Goal: Obtain resource: Download file/media

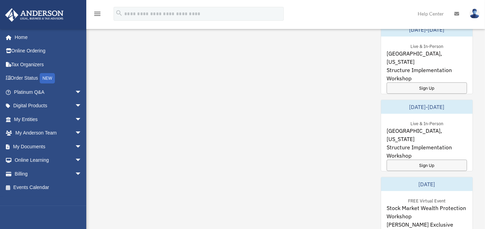
scroll to position [351, 0]
click at [66, 145] on link "My Documents arrow_drop_down" at bounding box center [48, 147] width 87 height 14
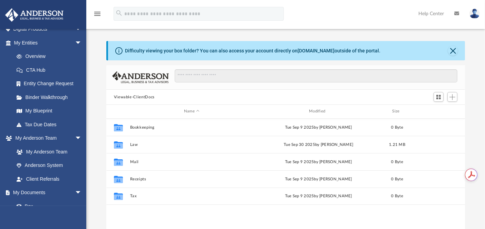
scroll to position [115, 0]
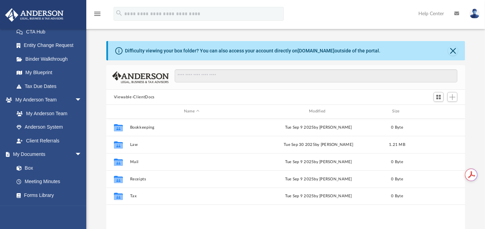
click at [35, 163] on link "Box" at bounding box center [48, 168] width 76 height 14
click at [31, 166] on link "Box" at bounding box center [48, 168] width 76 height 14
click at [146, 99] on button "Viewable-ClientDocs" at bounding box center [134, 97] width 41 height 6
click at [134, 145] on button "Law" at bounding box center [191, 144] width 123 height 4
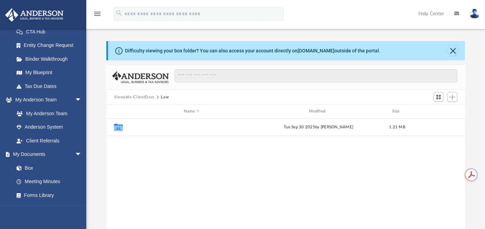
click at [144, 128] on button "VonMirnam, LLC" at bounding box center [191, 127] width 123 height 4
click at [136, 127] on button "Initial Docs" at bounding box center [191, 127] width 123 height 4
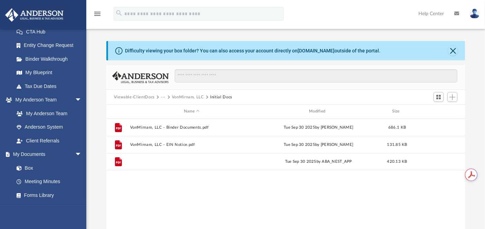
click at [186, 161] on button "VonMirnam, LLC - Filed Articles.pdf" at bounding box center [191, 161] width 123 height 4
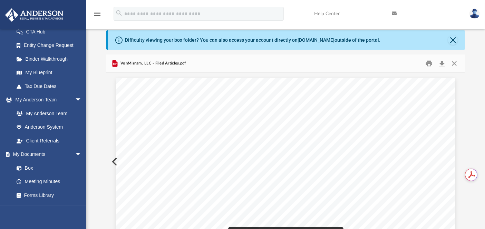
scroll to position [0, 0]
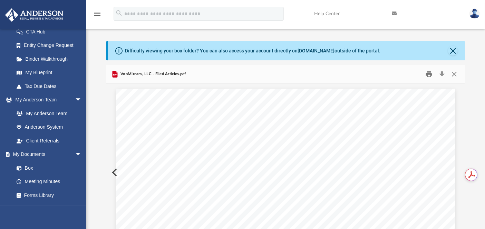
click at [428, 75] on button "Print" at bounding box center [429, 74] width 14 height 11
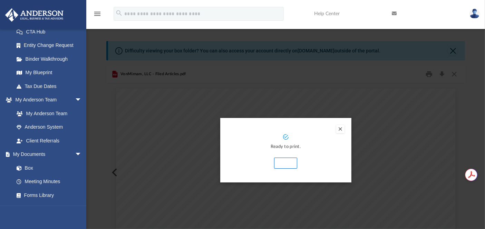
click at [288, 162] on button "Print" at bounding box center [285, 163] width 23 height 11
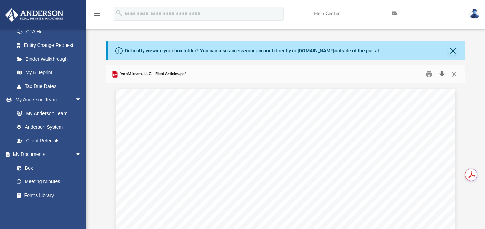
click at [440, 74] on button "Download" at bounding box center [441, 74] width 12 height 11
click at [443, 73] on button "Download" at bounding box center [441, 74] width 12 height 11
click at [455, 73] on button "Close" at bounding box center [454, 74] width 12 height 11
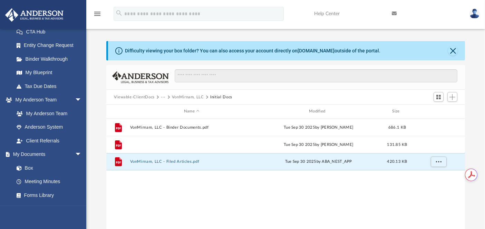
click at [175, 146] on button "VonMirnam, LLC - EIN Notice.pdf" at bounding box center [191, 144] width 123 height 4
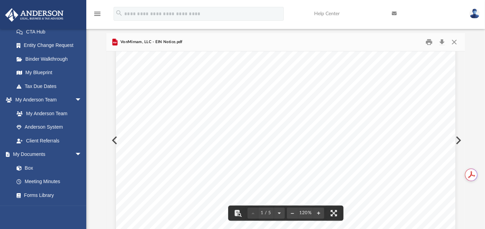
scroll to position [38, 0]
click at [443, 42] on button "Download" at bounding box center [441, 42] width 12 height 11
click at [457, 39] on button "Close" at bounding box center [454, 42] width 12 height 11
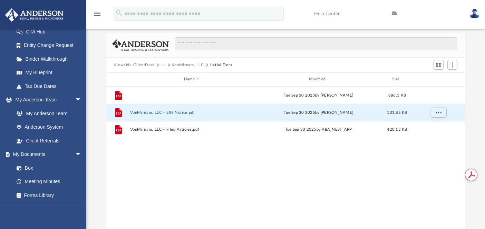
click at [169, 94] on button "VonMirnam, LLC - Binder Documents.pdf" at bounding box center [191, 95] width 123 height 4
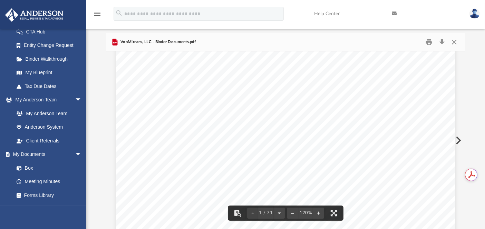
scroll to position [0, 0]
click at [444, 43] on button "Download" at bounding box center [441, 42] width 12 height 11
click at [454, 42] on button "Close" at bounding box center [454, 42] width 12 height 11
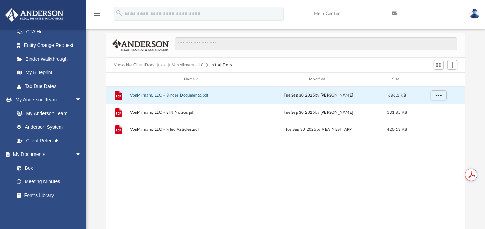
click at [42, 197] on link "Forms Library" at bounding box center [48, 195] width 76 height 14
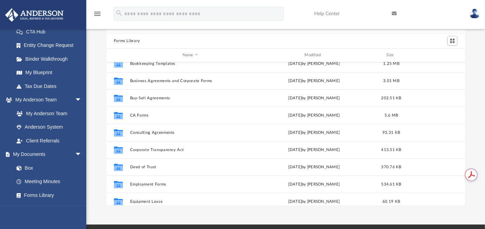
scroll to position [153, 0]
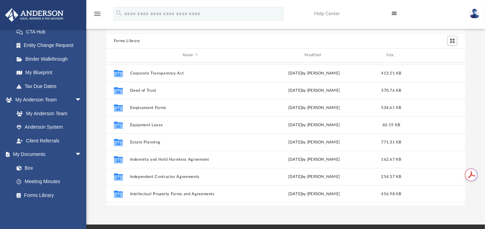
click at [36, 153] on link "My Documents arrow_drop_down" at bounding box center [47, 155] width 84 height 14
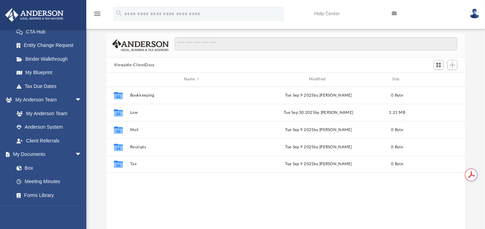
scroll to position [151, 352]
click at [131, 164] on button "Tax" at bounding box center [191, 164] width 123 height 4
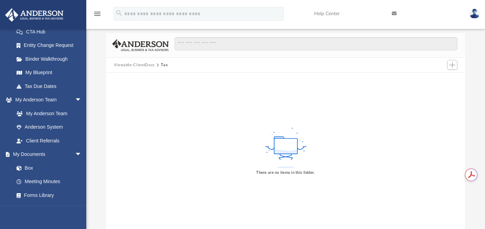
click at [31, 168] on link "Box" at bounding box center [48, 168] width 76 height 14
click at [31, 167] on link "Box" at bounding box center [48, 168] width 76 height 14
click at [34, 181] on link "Meeting Minutes" at bounding box center [49, 182] width 79 height 14
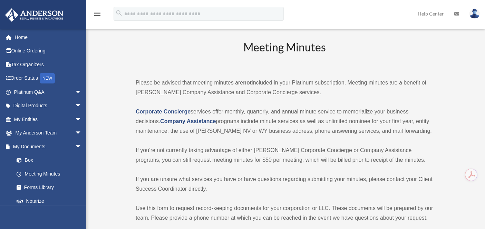
click at [30, 160] on link "Box" at bounding box center [51, 160] width 82 height 14
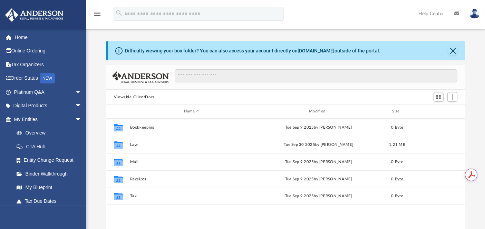
scroll to position [151, 352]
click at [132, 144] on button "Law" at bounding box center [191, 144] width 123 height 4
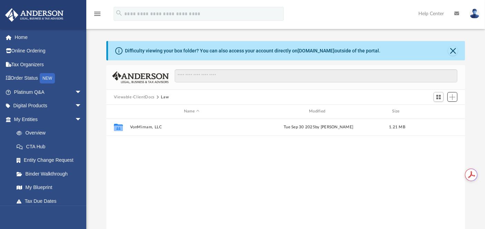
click at [454, 98] on span "Add" at bounding box center [452, 97] width 6 height 6
click at [435, 109] on li "Upload" at bounding box center [442, 110] width 22 height 7
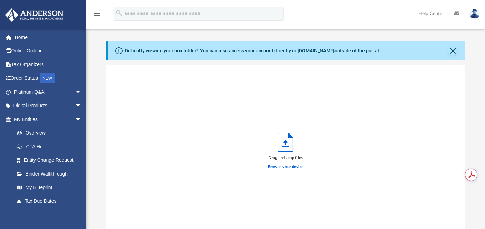
scroll to position [169, 352]
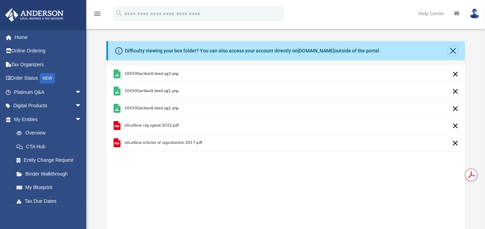
click at [451, 51] on button "Close" at bounding box center [453, 51] width 10 height 10
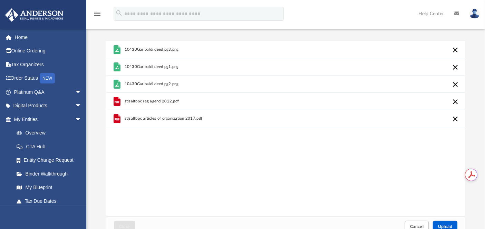
click at [29, 118] on link "My Entities arrow_drop_down" at bounding box center [48, 119] width 87 height 14
click at [51, 173] on link "Binder Walkthrough" at bounding box center [51, 174] width 82 height 14
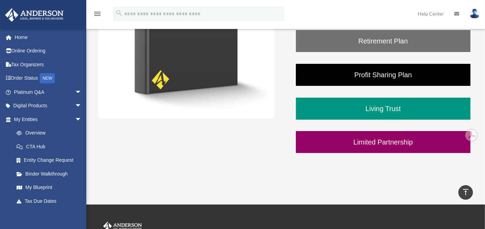
scroll to position [115, 0]
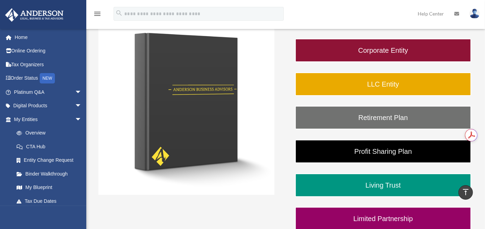
click at [394, 83] on link "LLC Entity" at bounding box center [383, 83] width 176 height 23
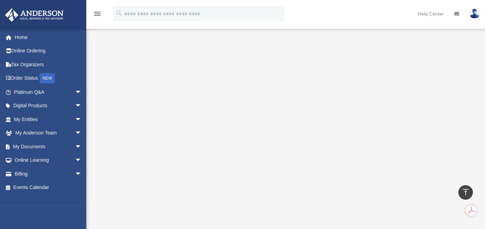
scroll to position [87, 0]
click at [34, 79] on link "Order Status NEW" at bounding box center [48, 78] width 87 height 14
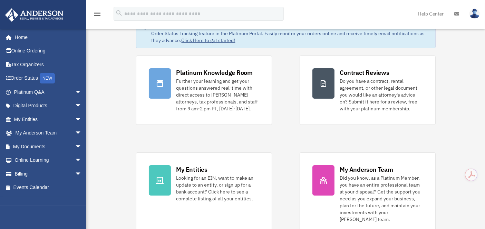
scroll to position [38, 0]
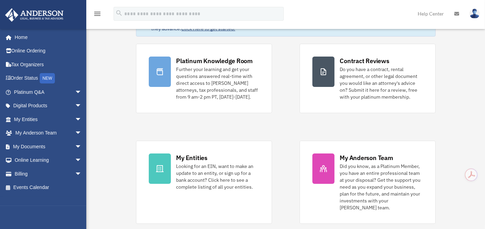
click at [169, 174] on div at bounding box center [160, 168] width 22 height 30
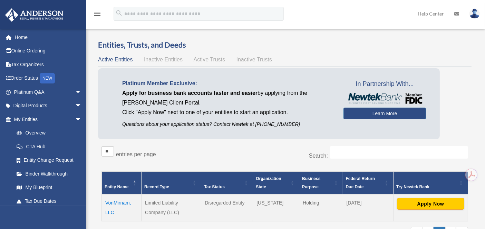
click at [170, 59] on span "Inactive Entities" at bounding box center [163, 60] width 39 height 6
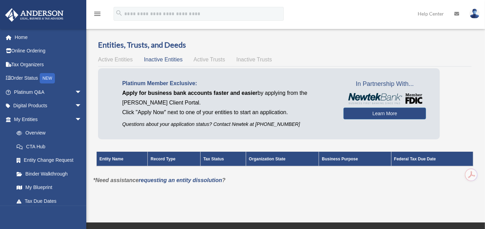
click at [201, 58] on span "Active Trusts" at bounding box center [209, 60] width 32 height 6
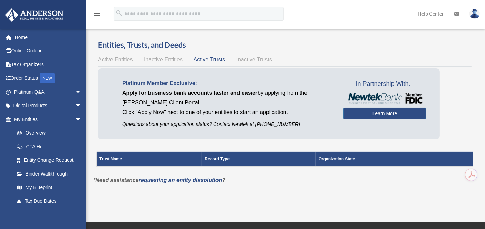
click at [240, 57] on span "Inactive Trusts" at bounding box center [254, 60] width 36 height 6
click at [115, 61] on span "Active Entities" at bounding box center [115, 60] width 34 height 6
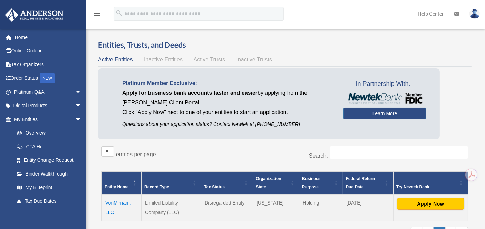
click at [34, 118] on link "My Entities arrow_drop_down" at bounding box center [47, 119] width 84 height 14
click at [42, 187] on link "My Blueprint" at bounding box center [49, 188] width 79 height 14
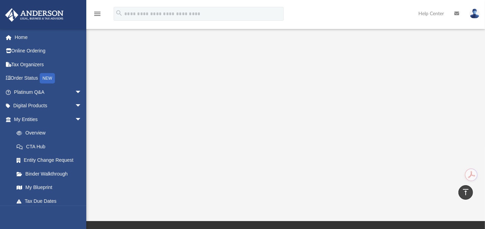
scroll to position [115, 0]
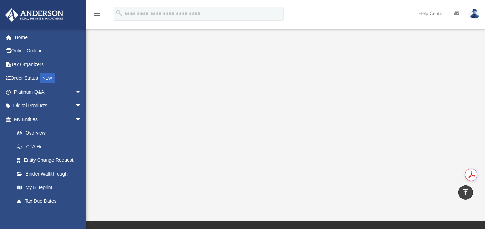
click at [75, 90] on span "arrow_drop_down" at bounding box center [82, 92] width 14 height 14
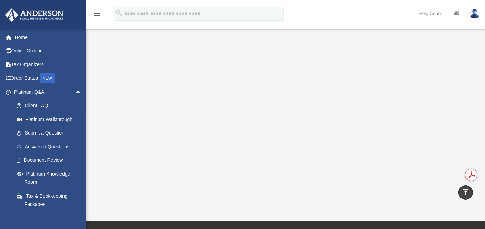
click at [62, 120] on link "Platinum Walkthrough" at bounding box center [51, 119] width 82 height 14
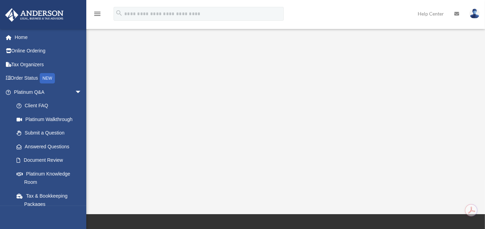
scroll to position [6, 0]
